Goal: Information Seeking & Learning: Learn about a topic

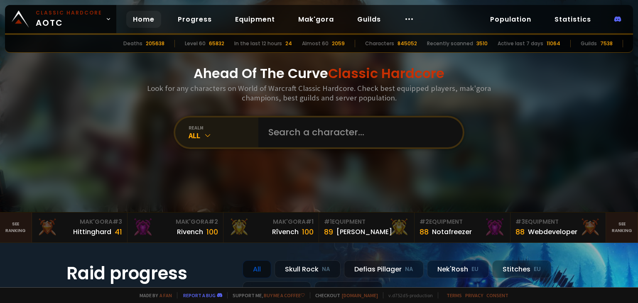
click at [204, 139] on icon at bounding box center [208, 135] width 8 height 8
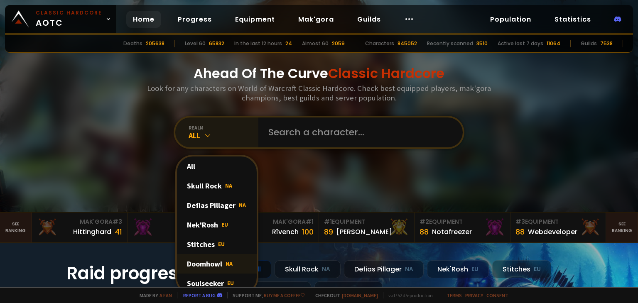
click at [211, 264] on div "Doomhowl NA" at bounding box center [217, 264] width 80 height 20
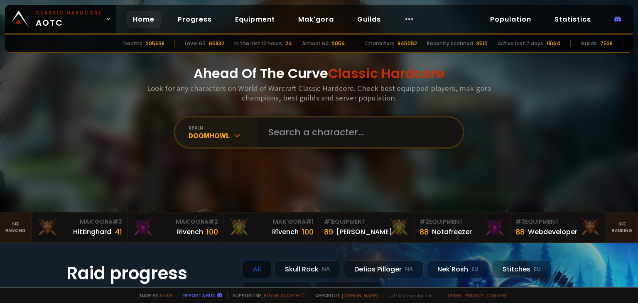
click at [304, 133] on input "text" at bounding box center [357, 133] width 189 height 30
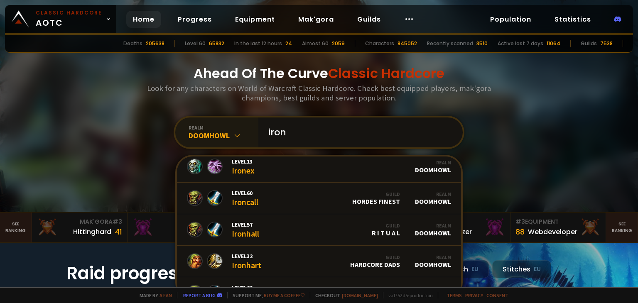
drag, startPoint x: 243, startPoint y: 123, endPoint x: 181, endPoint y: 122, distance: 62.3
click at [183, 122] on div "realm Doomhowl iron Level 13 Ironex Realm Doomhowl Level 60 Ironcall Guild Hord…" at bounding box center [319, 132] width 291 height 33
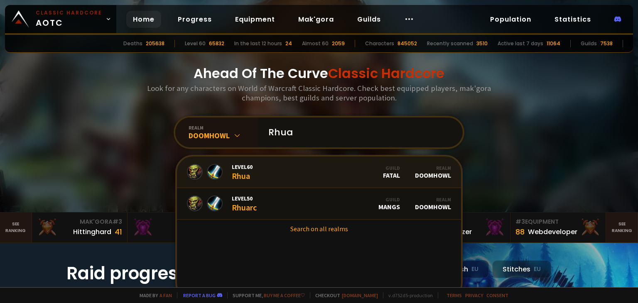
type input "Rhua"
click at [247, 172] on div "Level 60 Rhua" at bounding box center [242, 172] width 21 height 18
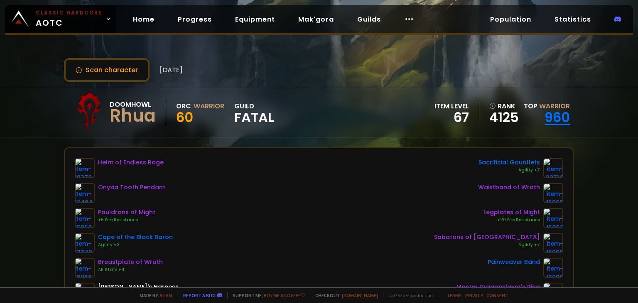
click at [549, 115] on link "960" at bounding box center [556, 117] width 25 height 19
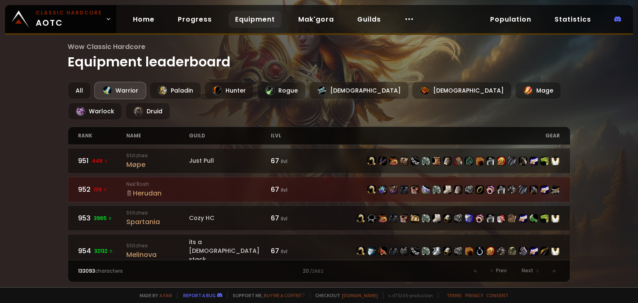
scroll to position [249, 0]
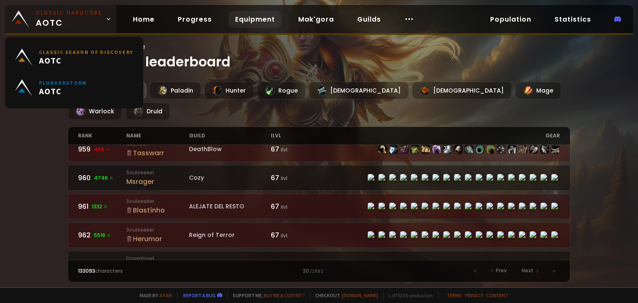
click at [81, 22] on span "Classic Hardcore AOTC" at bounding box center [69, 19] width 66 height 20
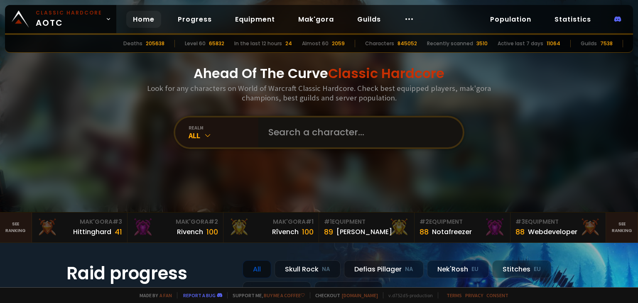
click at [282, 129] on input "text" at bounding box center [357, 133] width 189 height 30
click at [204, 132] on icon at bounding box center [208, 135] width 8 height 8
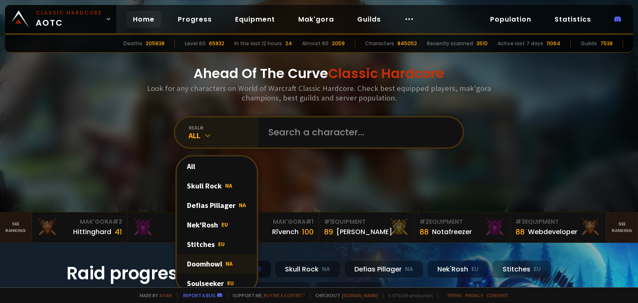
click at [199, 263] on div "Doomhowl NA" at bounding box center [217, 264] width 80 height 20
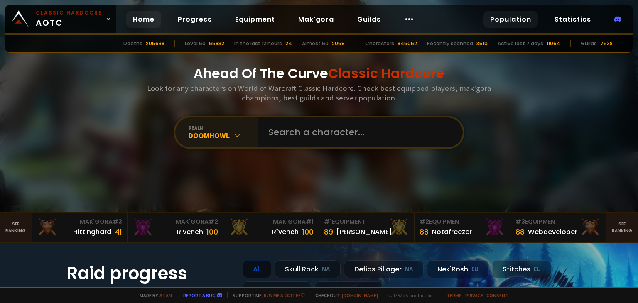
click at [522, 19] on link "Population" at bounding box center [510, 19] width 54 height 17
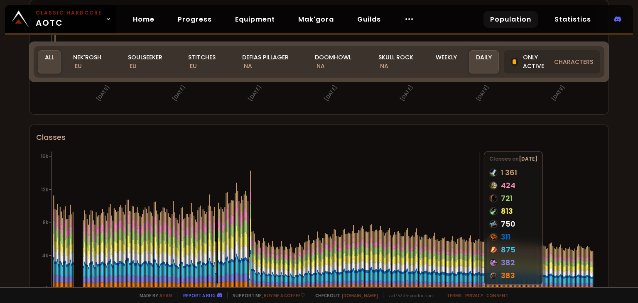
scroll to position [543, 0]
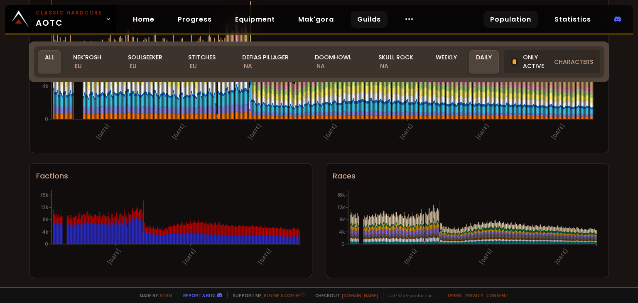
click at [356, 18] on link "Guilds" at bounding box center [369, 19] width 37 height 17
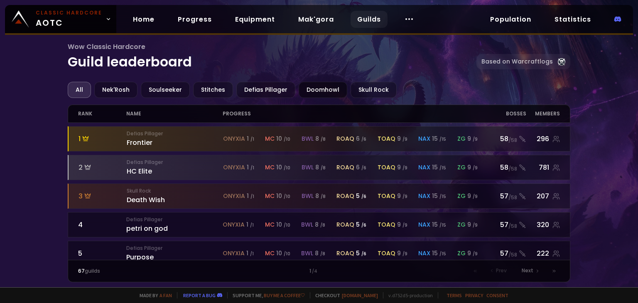
click at [320, 89] on div "Doomhowl" at bounding box center [323, 90] width 49 height 16
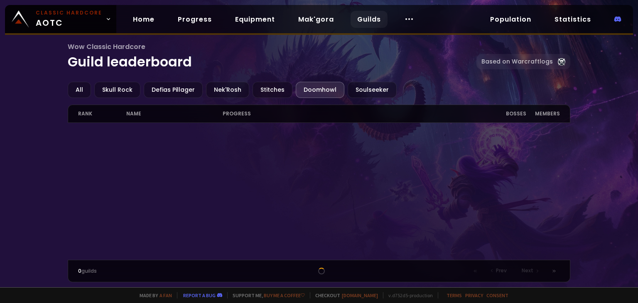
click at [304, 164] on div at bounding box center [319, 191] width 503 height 137
